Goal: Information Seeking & Learning: Learn about a topic

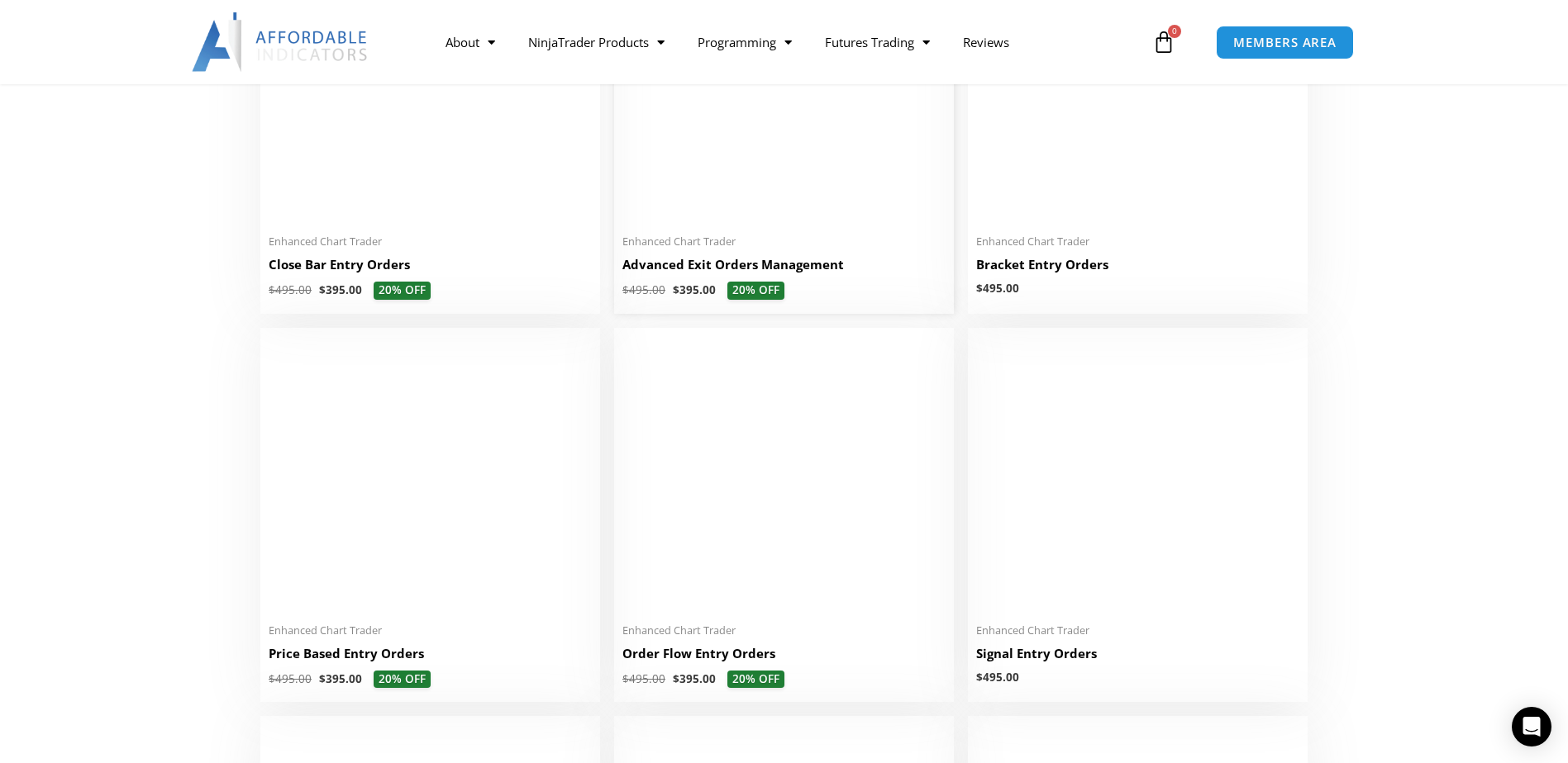
scroll to position [1322, 0]
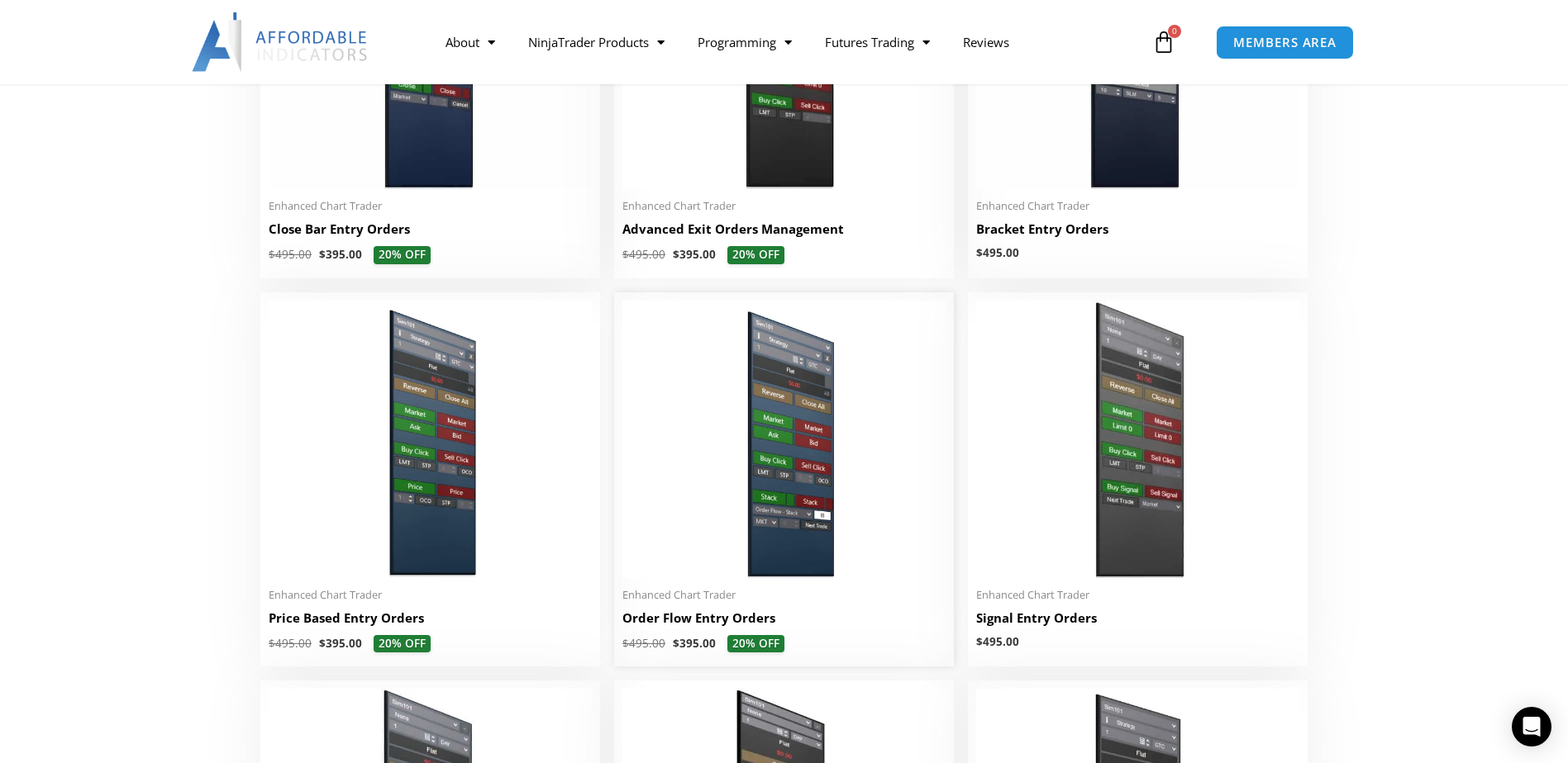
click at [769, 441] on img at bounding box center [784, 439] width 323 height 278
